Goal: Task Accomplishment & Management: Manage account settings

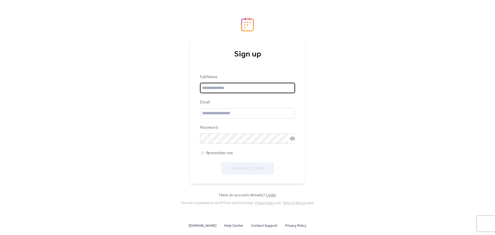
click at [239, 91] on input "text" at bounding box center [247, 88] width 95 height 10
type input "**********"
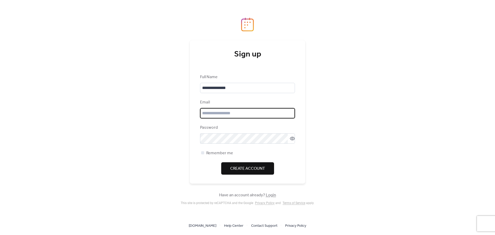
click at [236, 112] on input "email" at bounding box center [247, 113] width 95 height 10
type input "**********"
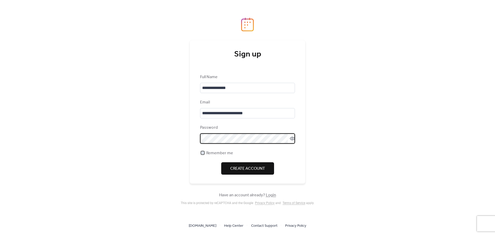
click at [203, 153] on div at bounding box center [202, 152] width 3 height 3
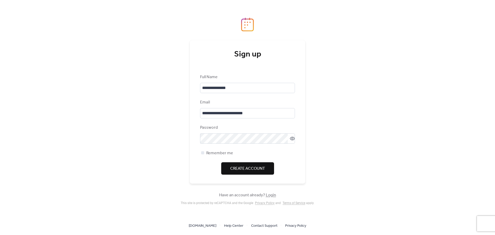
click at [233, 167] on span "Create Account" at bounding box center [247, 168] width 35 height 6
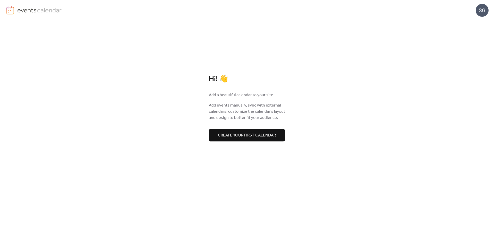
click at [250, 134] on span "Create your first calendar" at bounding box center [247, 135] width 58 height 6
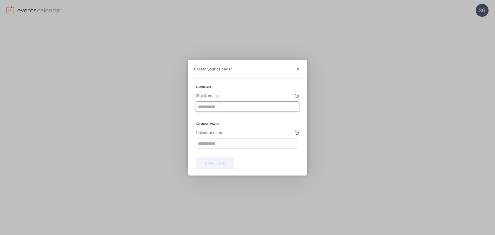
click at [209, 105] on input "text" at bounding box center [247, 106] width 103 height 10
paste input "**********"
type input "**********"
click at [234, 144] on input "text" at bounding box center [247, 143] width 103 height 10
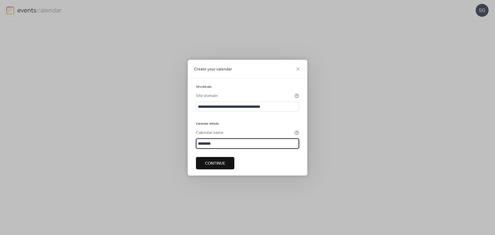
type input "********"
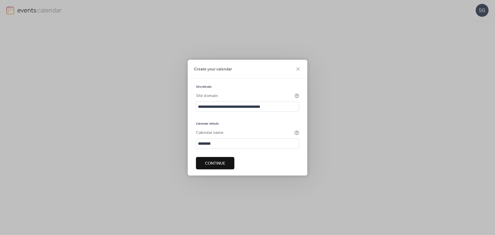
click at [219, 164] on span "Continue" at bounding box center [215, 163] width 20 height 6
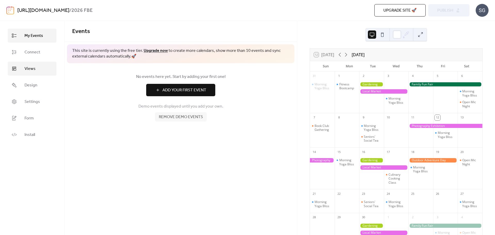
click at [38, 66] on link "Views" at bounding box center [32, 69] width 49 height 14
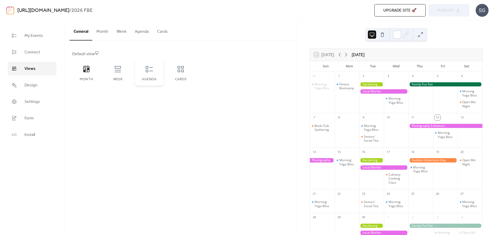
click at [148, 68] on icon at bounding box center [149, 69] width 8 height 8
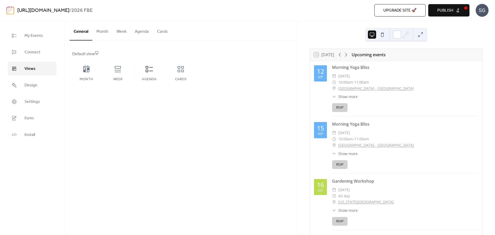
click at [142, 32] on button "Agenda" at bounding box center [142, 30] width 22 height 19
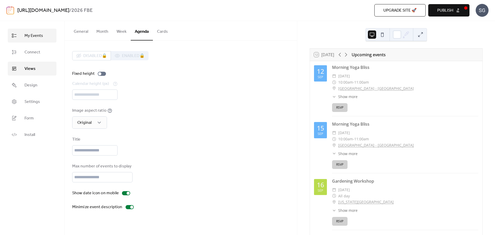
click at [32, 38] on span "My Events" at bounding box center [33, 36] width 19 height 6
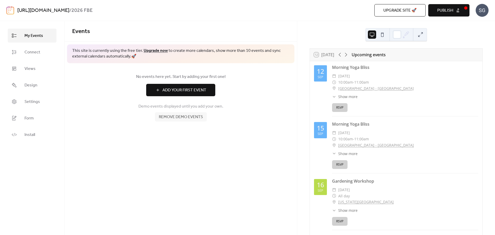
click at [165, 88] on span "Add Your First Event" at bounding box center [184, 90] width 44 height 6
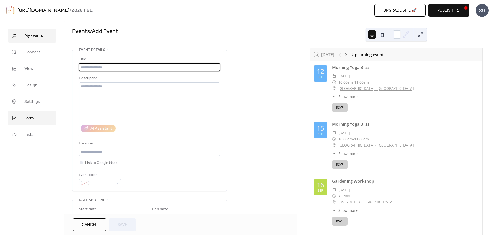
click at [22, 116] on link "Form" at bounding box center [32, 118] width 49 height 14
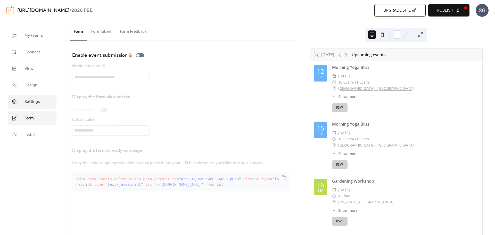
click at [22, 103] on link "Settings" at bounding box center [32, 102] width 49 height 14
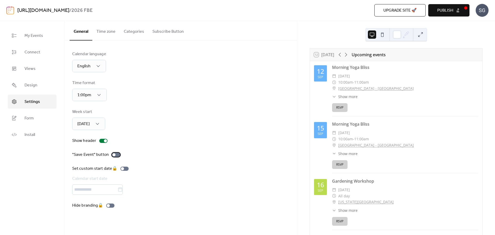
click at [118, 154] on div at bounding box center [116, 155] width 8 height 4
click at [107, 32] on button "Time zone" at bounding box center [105, 30] width 27 height 19
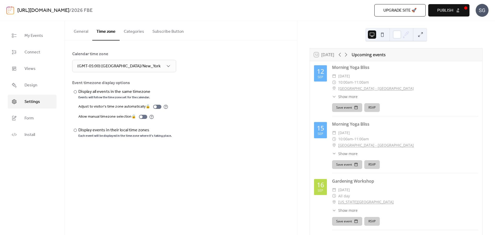
click at [133, 38] on button "Categories" at bounding box center [134, 30] width 29 height 19
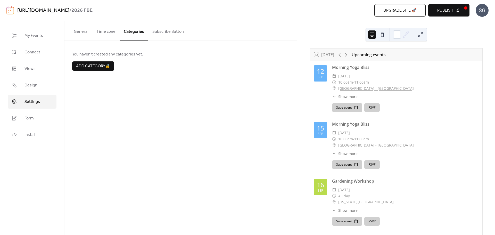
click at [175, 31] on button "Subscribe Button" at bounding box center [168, 30] width 40 height 19
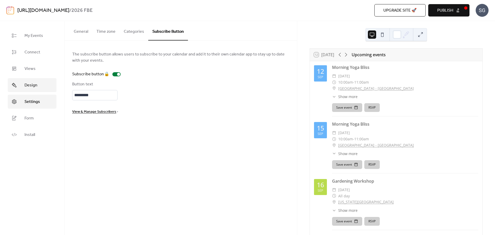
click at [36, 86] on span "Design" at bounding box center [30, 85] width 13 height 6
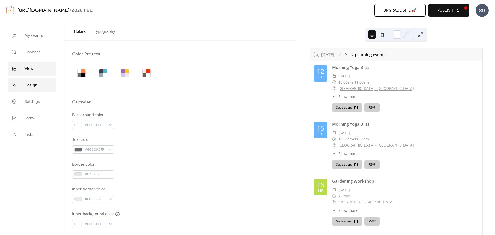
click at [34, 74] on link "Views" at bounding box center [32, 69] width 49 height 14
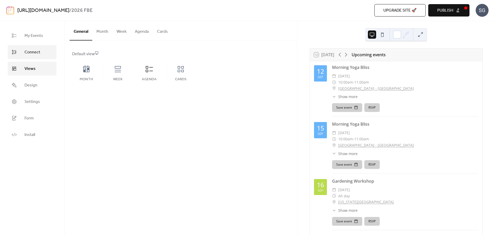
click at [38, 53] on span "Connect" at bounding box center [32, 52] width 16 height 6
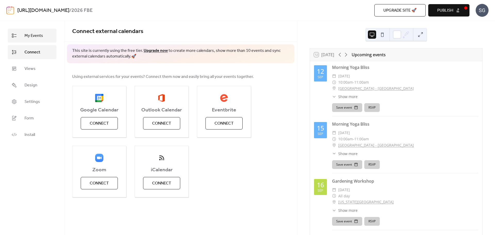
click at [38, 37] on span "My Events" at bounding box center [33, 36] width 19 height 6
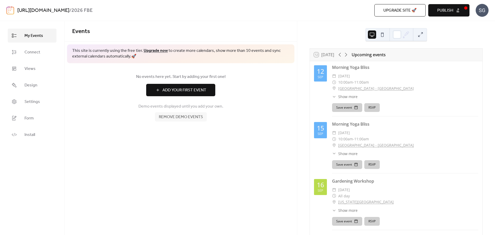
click at [173, 92] on span "Add Your First Event" at bounding box center [184, 90] width 44 height 6
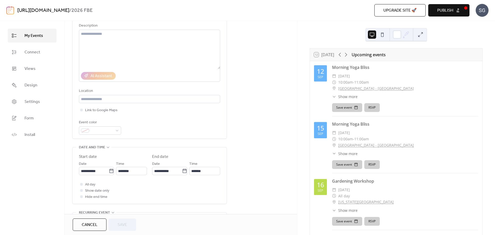
scroll to position [77, 0]
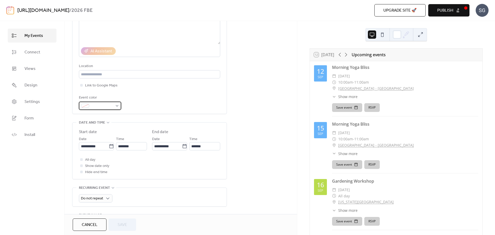
click at [94, 105] on span at bounding box center [102, 106] width 22 height 6
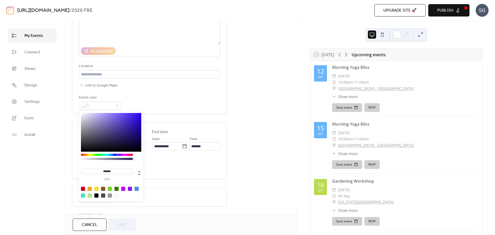
click at [166, 98] on div "Event color" at bounding box center [149, 102] width 141 height 15
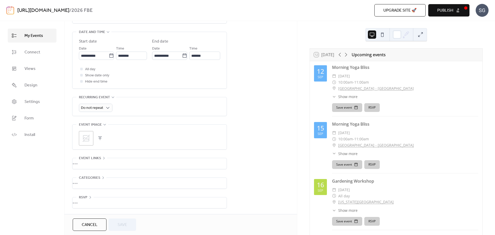
scroll to position [169, 0]
click at [85, 181] on div "•••" at bounding box center [149, 183] width 154 height 11
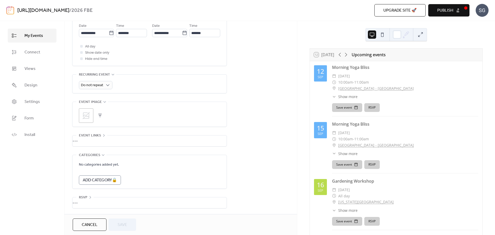
click at [83, 138] on div "•••" at bounding box center [149, 140] width 154 height 11
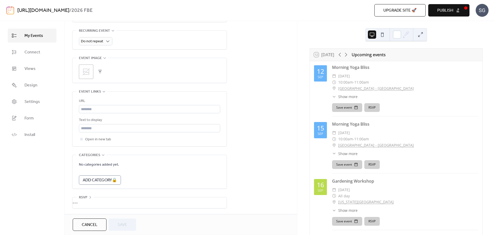
scroll to position [235, 0]
click at [81, 202] on div "•••" at bounding box center [149, 202] width 154 height 11
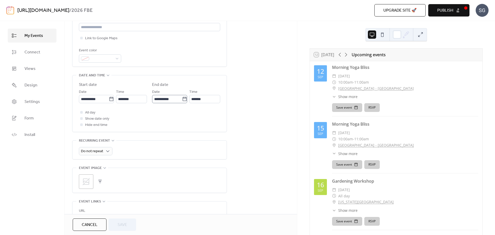
scroll to position [0, 0]
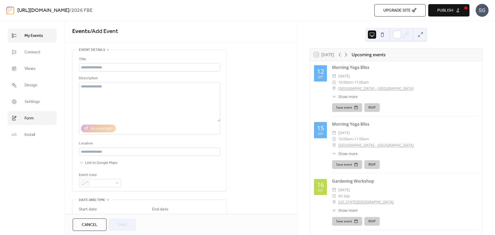
click at [27, 115] on span "Form" at bounding box center [28, 118] width 9 height 6
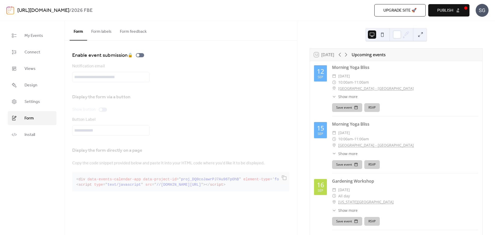
click at [102, 32] on button "Form labels" at bounding box center [101, 30] width 29 height 19
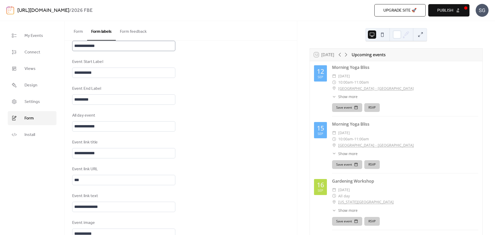
scroll to position [249, 0]
